Goal: Task Accomplishment & Management: Manage account settings

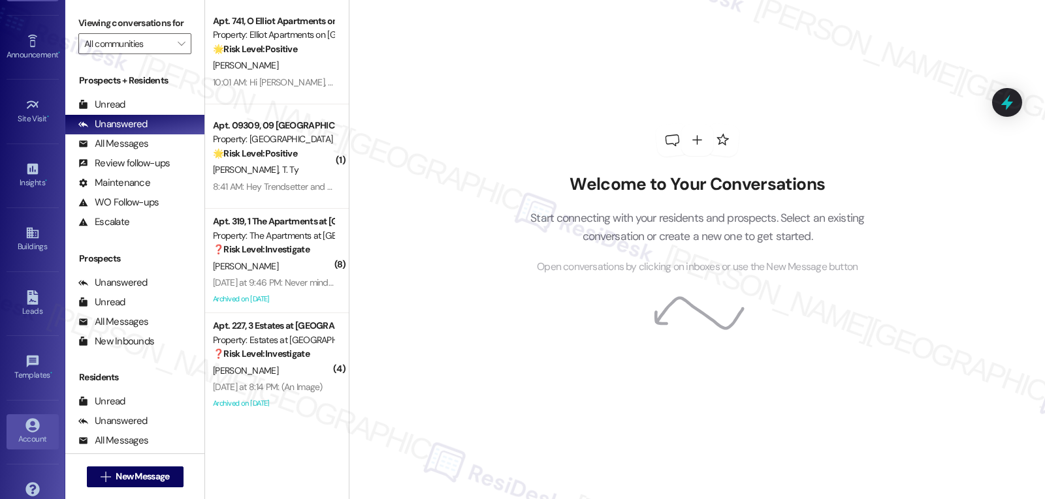
scroll to position [123, 0]
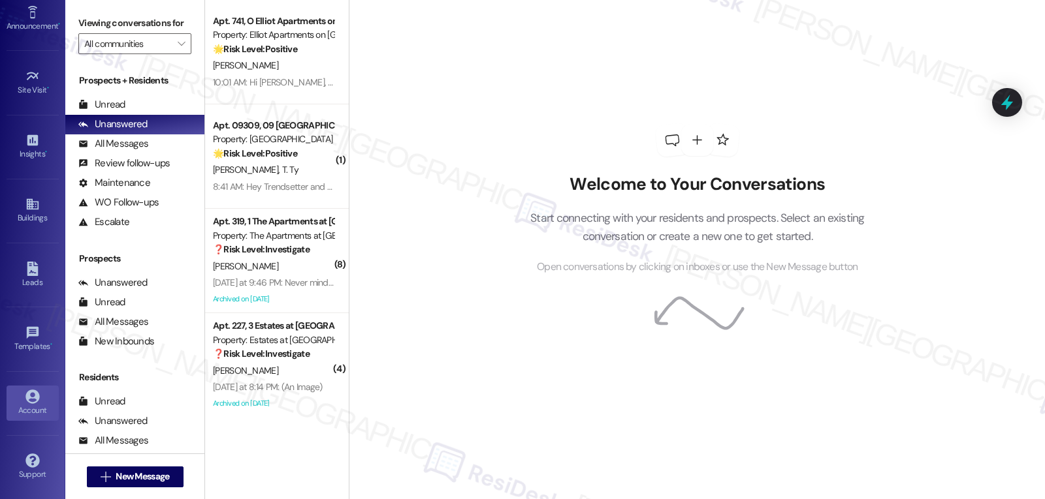
click at [35, 409] on div "Account" at bounding box center [32, 410] width 65 height 13
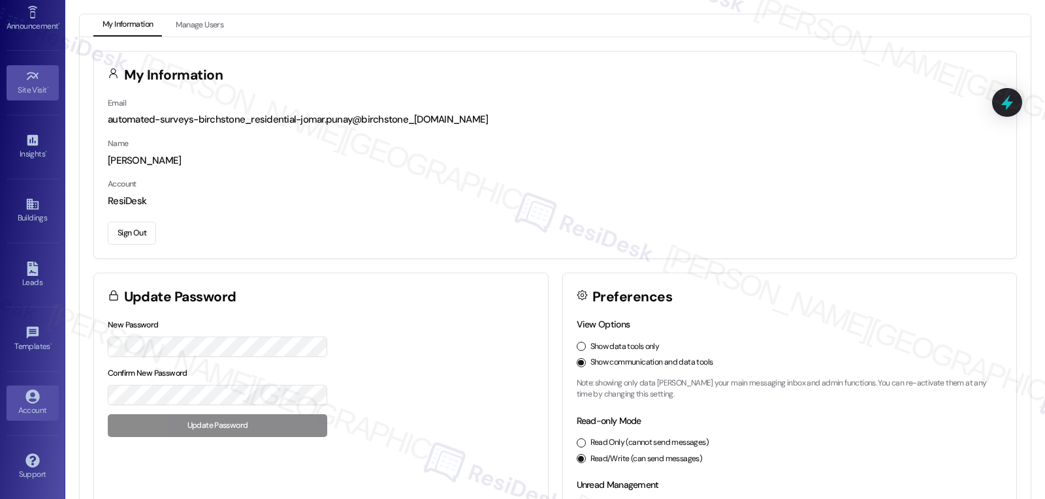
click at [40, 89] on div "Site Visit •" at bounding box center [32, 90] width 65 height 13
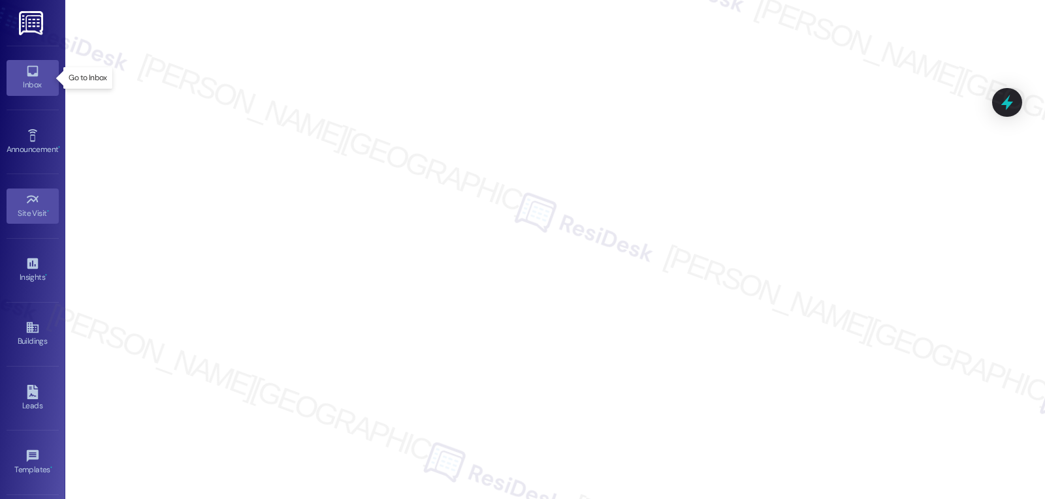
click at [28, 91] on div "Inbox" at bounding box center [32, 84] width 65 height 13
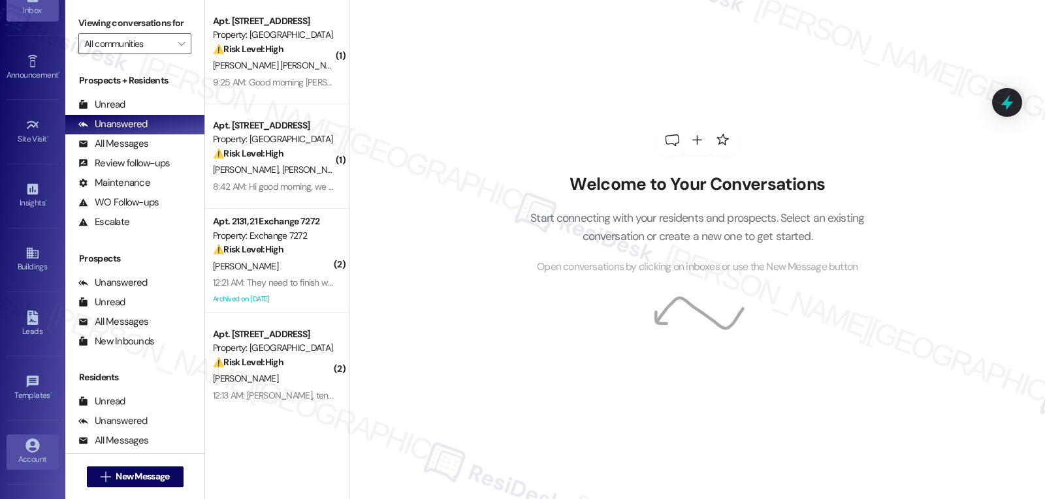
scroll to position [123, 0]
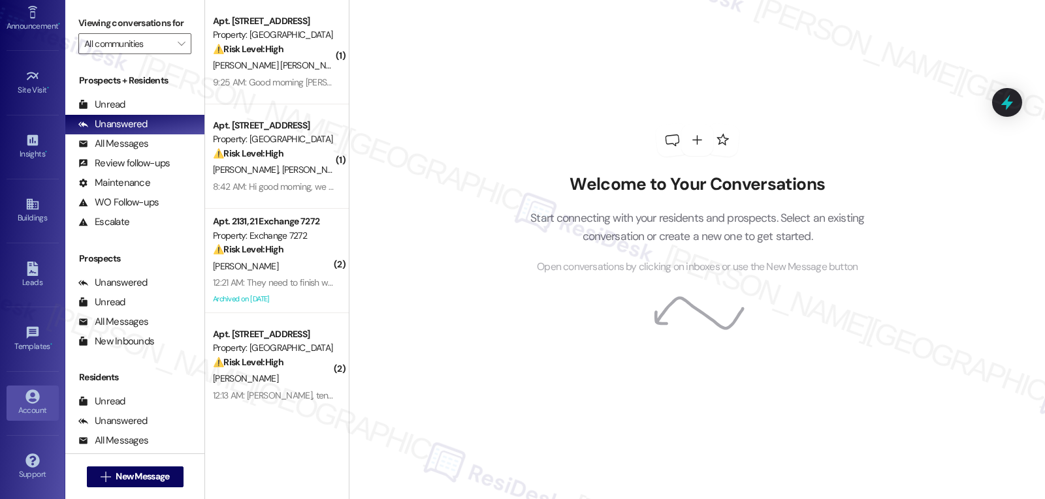
click at [24, 406] on div "Account" at bounding box center [32, 410] width 65 height 13
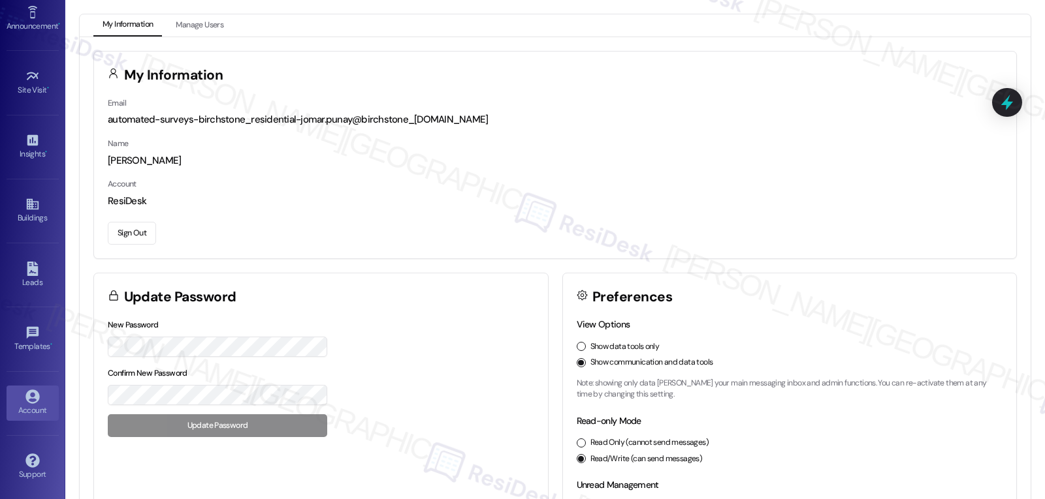
click at [144, 232] on button "Sign Out" at bounding box center [132, 233] width 48 height 23
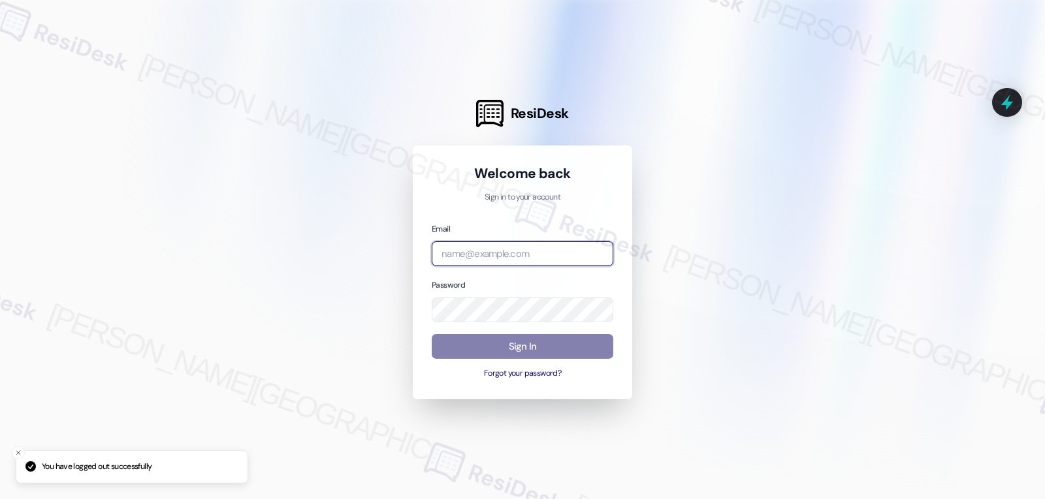
click at [526, 251] on input "email" at bounding box center [522, 254] width 181 height 25
click at [543, 262] on input "email" at bounding box center [522, 254] width 181 height 25
paste input "[EMAIL_ADDRESS][DOMAIN_NAME]"
type input "[EMAIL_ADDRESS][DOMAIN_NAME]"
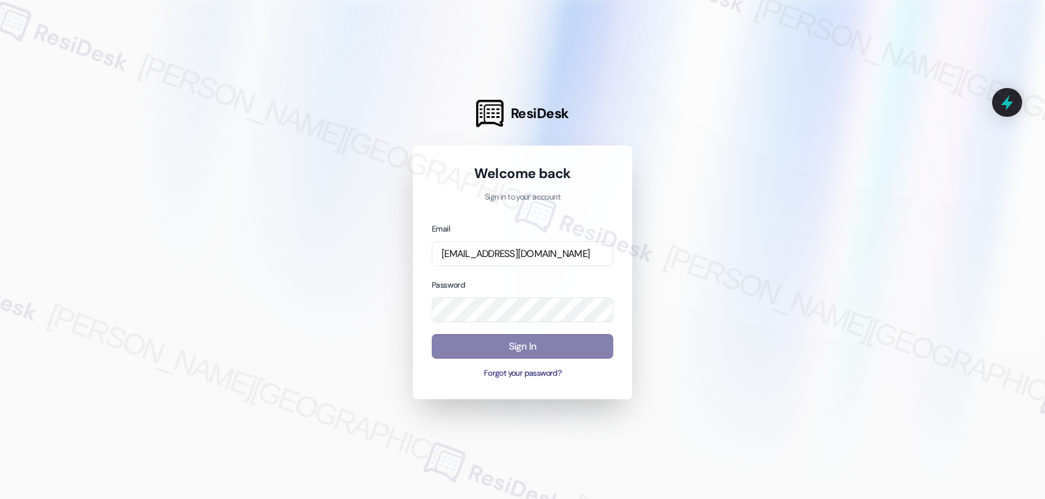
scroll to position [0, 0]
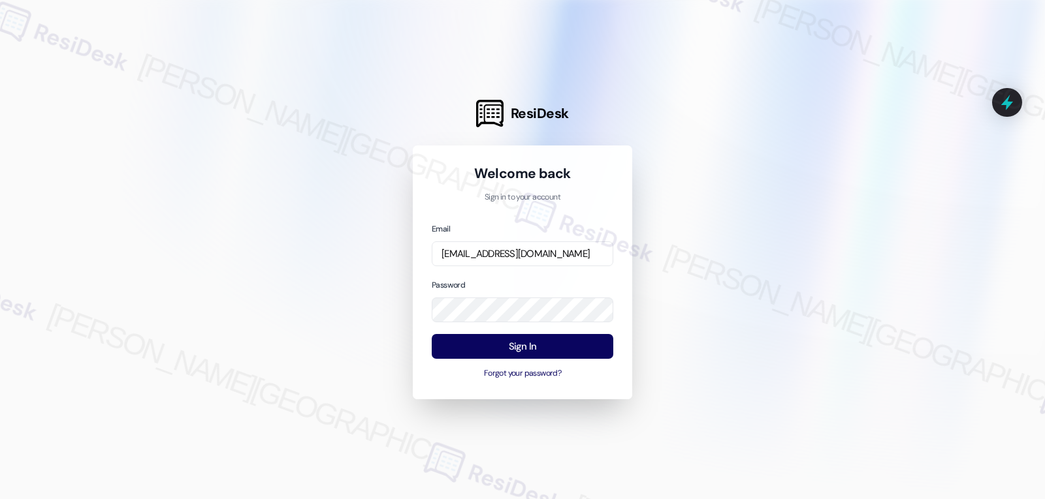
click at [554, 280] on div "Password" at bounding box center [522, 300] width 181 height 45
click at [544, 351] on button "Sign In" at bounding box center [522, 346] width 181 height 25
